Goal: Task Accomplishment & Management: Manage account settings

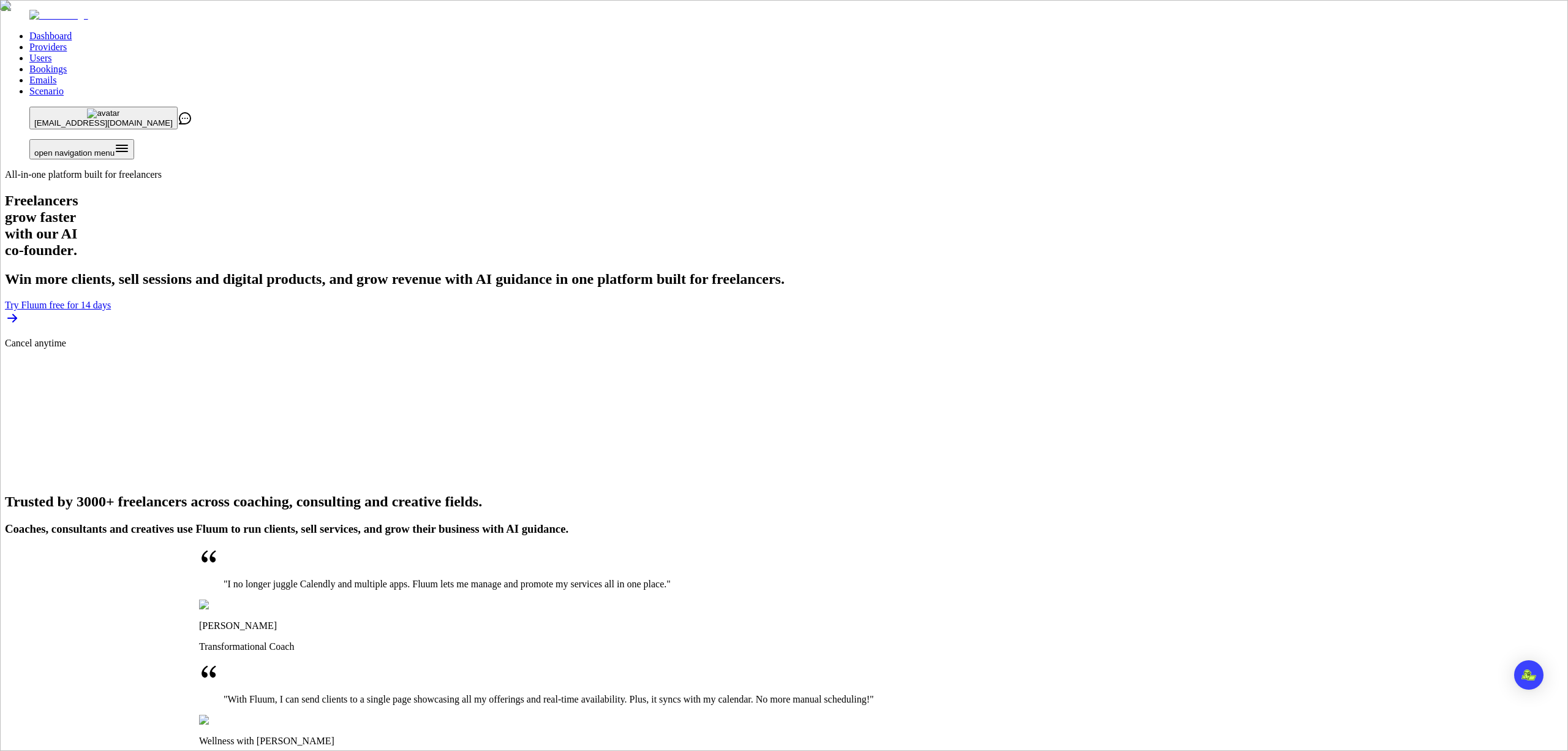
click at [51, 53] on link "Users" at bounding box center [40, 58] width 22 height 11
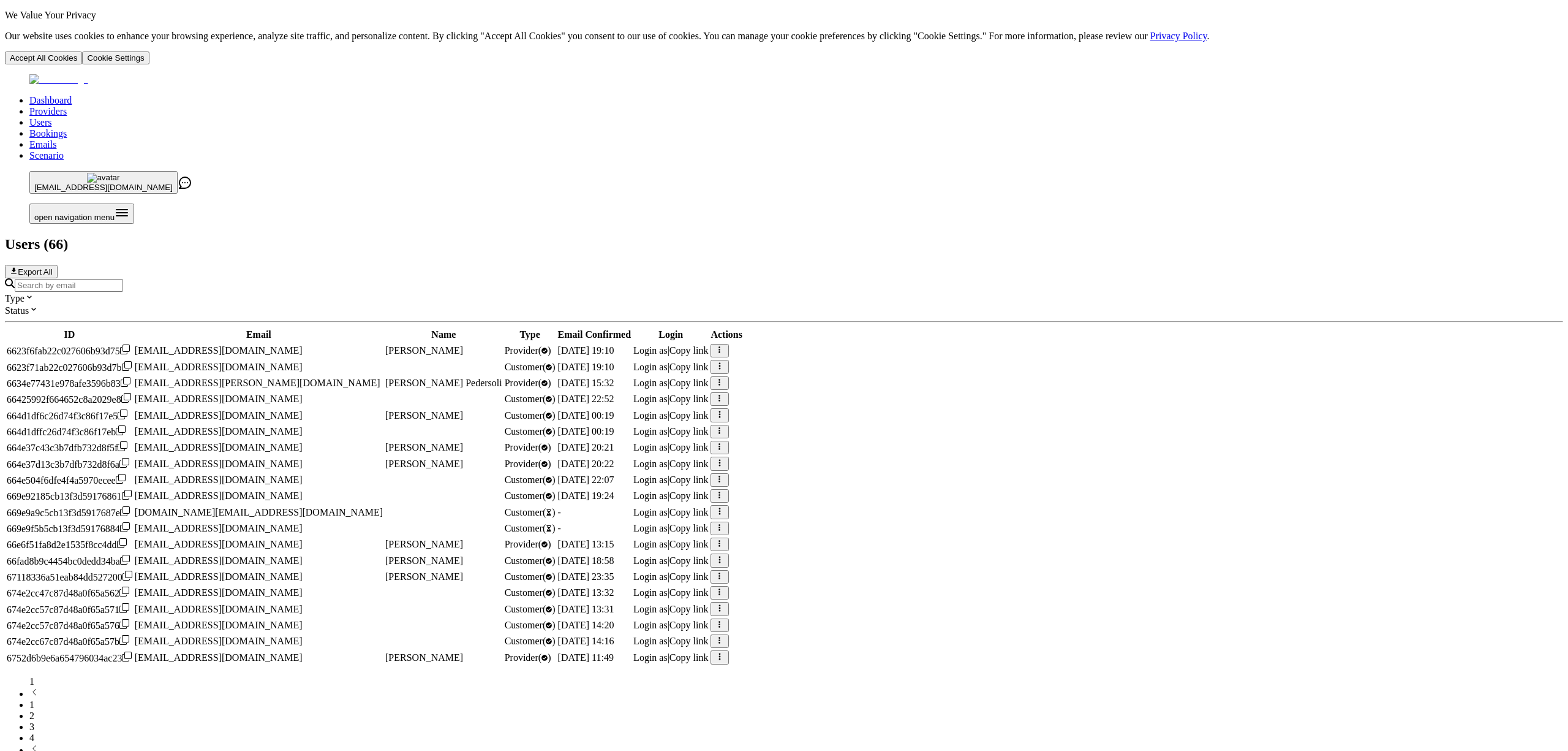
click at [123, 279] on input "Search by email" at bounding box center [68, 285] width 108 height 13
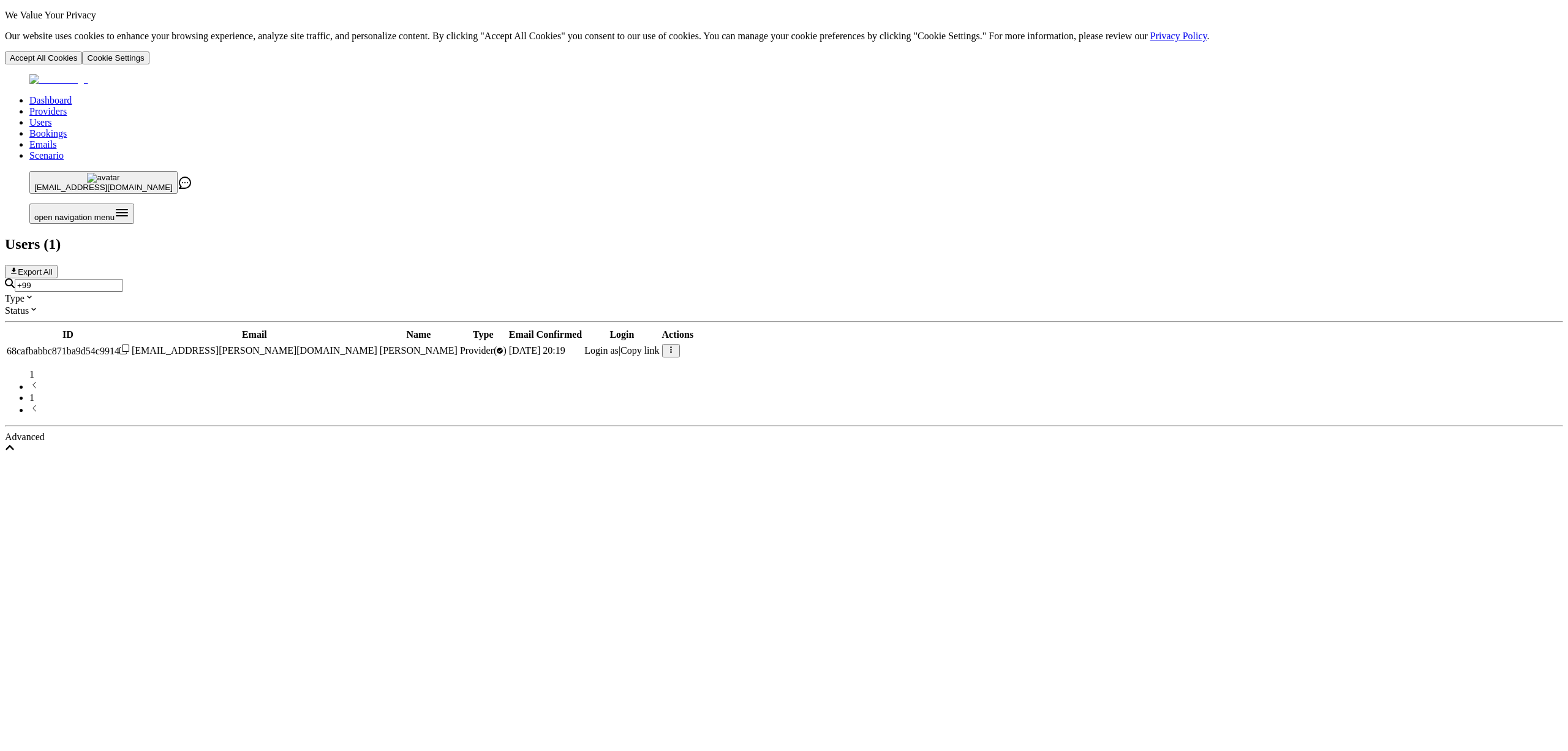
type input "+99"
click at [619, 345] on span "Login as" at bounding box center [601, 350] width 34 height 11
click at [660, 345] on span "Copy link" at bounding box center [640, 350] width 39 height 11
